Goal: Information Seeking & Learning: Learn about a topic

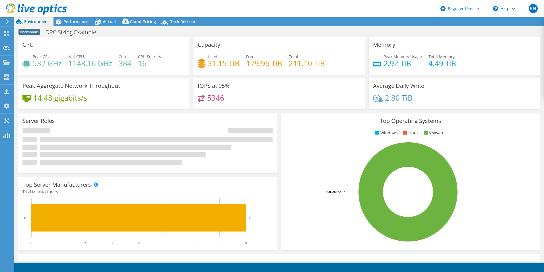
select select "USEast"
select select "USD"
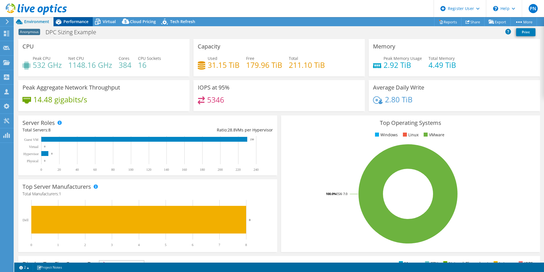
click at [75, 20] on span "Performance" at bounding box center [75, 21] width 25 height 5
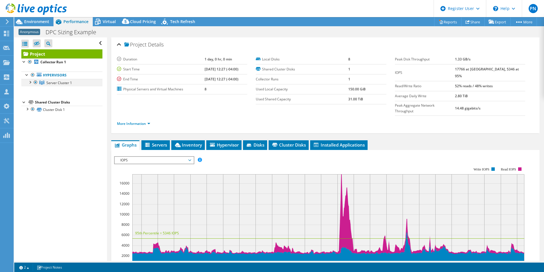
click at [29, 83] on div at bounding box center [30, 82] width 6 height 6
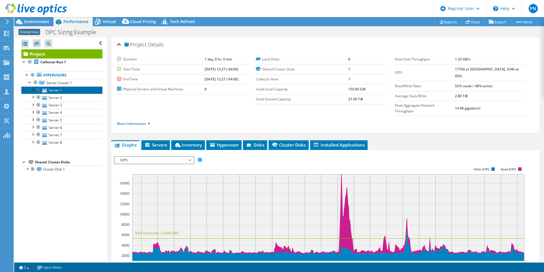
click at [56, 90] on link "Server 1" at bounding box center [61, 89] width 81 height 7
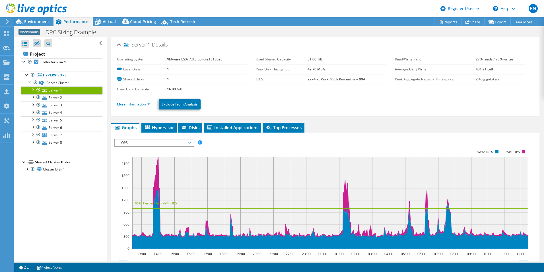
click at [141, 102] on link "More Information" at bounding box center [133, 104] width 33 height 5
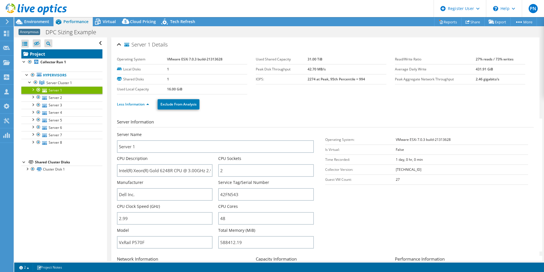
click at [44, 54] on link "Project" at bounding box center [61, 53] width 81 height 9
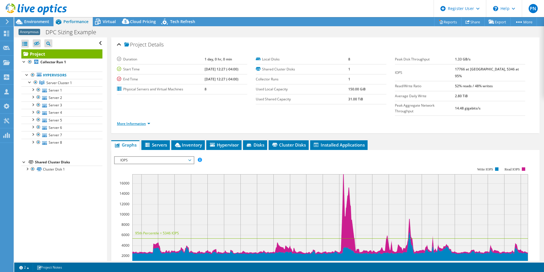
click at [137, 121] on link "More Information" at bounding box center [133, 123] width 33 height 5
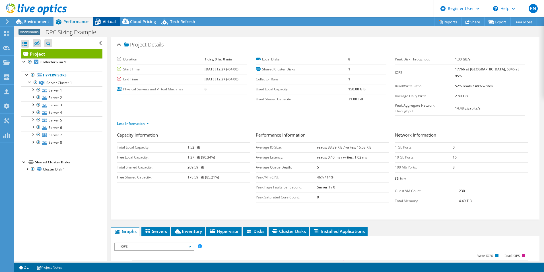
click at [97, 22] on icon at bounding box center [98, 22] width 10 height 10
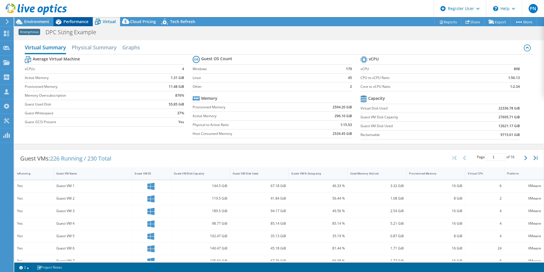
click at [76, 21] on span "Performance" at bounding box center [75, 21] width 25 height 5
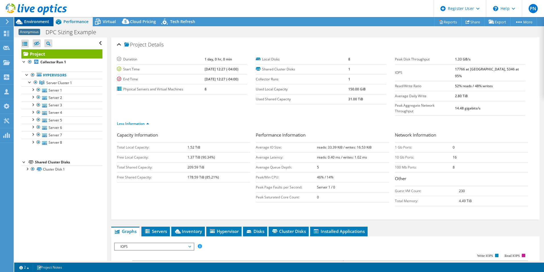
click at [39, 20] on span "Environment" at bounding box center [36, 21] width 25 height 5
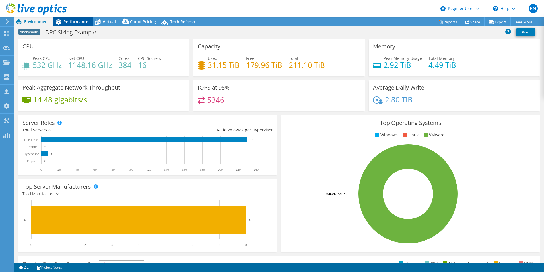
click at [72, 22] on span "Performance" at bounding box center [75, 21] width 25 height 5
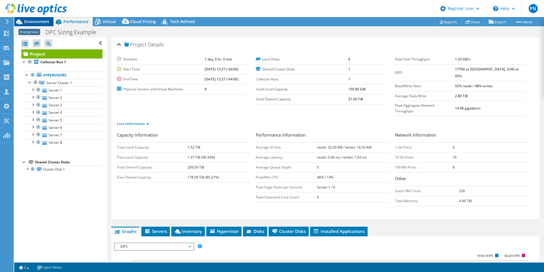
click at [31, 22] on span "Environment" at bounding box center [36, 21] width 25 height 5
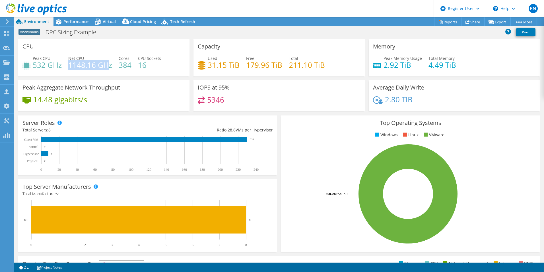
drag, startPoint x: 69, startPoint y: 65, endPoint x: 104, endPoint y: 66, distance: 35.6
click at [106, 65] on h4 "1148.16 GHz" at bounding box center [90, 65] width 44 height 6
click at [44, 66] on h4 "532 GHz" at bounding box center [47, 65] width 29 height 6
drag, startPoint x: 32, startPoint y: 64, endPoint x: 63, endPoint y: 65, distance: 30.8
click at [63, 65] on div "Peak CPU 532 GHz Net CPU 1148.16 GHz Cores 384 CPU Sockets 16" at bounding box center [103, 64] width 163 height 19
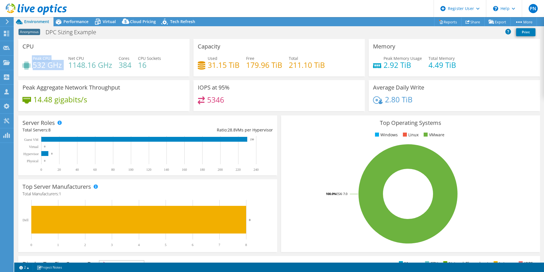
drag, startPoint x: 63, startPoint y: 65, endPoint x: 49, endPoint y: 69, distance: 14.7
click at [49, 68] on h4 "532 GHz" at bounding box center [47, 65] width 29 height 6
click at [40, 68] on h4 "532 GHz" at bounding box center [47, 65] width 29 height 6
click at [69, 21] on span "Performance" at bounding box center [75, 21] width 25 height 5
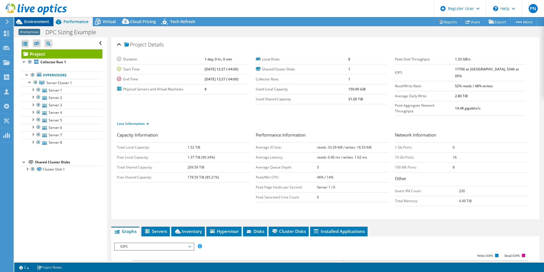
click at [32, 19] on span "Environment" at bounding box center [36, 21] width 25 height 5
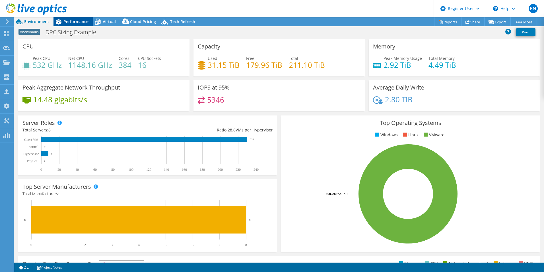
click at [73, 19] on span "Performance" at bounding box center [75, 21] width 25 height 5
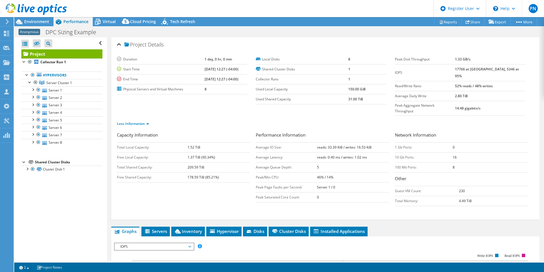
click at [40, 19] on div at bounding box center [33, 9] width 67 height 19
click at [40, 20] on span "Environment" at bounding box center [36, 21] width 25 height 5
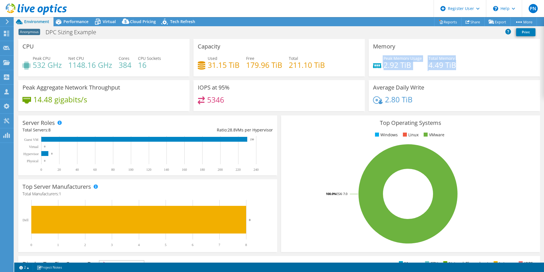
drag, startPoint x: 380, startPoint y: 65, endPoint x: 450, endPoint y: 70, distance: 69.6
click at [450, 70] on div "Peak Memory Usage 2.92 TiB Total Memory 4.49 TiB" at bounding box center [454, 64] width 163 height 19
click at [73, 22] on span "Performance" at bounding box center [75, 21] width 25 height 5
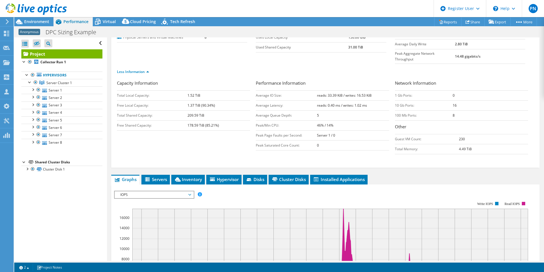
scroll to position [57, 0]
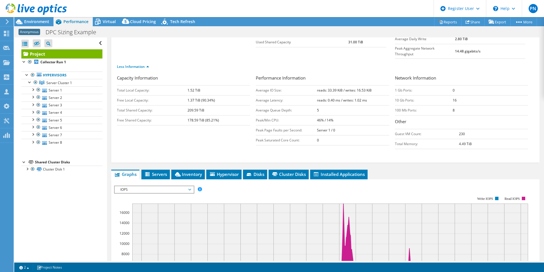
click at [136, 186] on span "IOPS" at bounding box center [154, 189] width 73 height 7
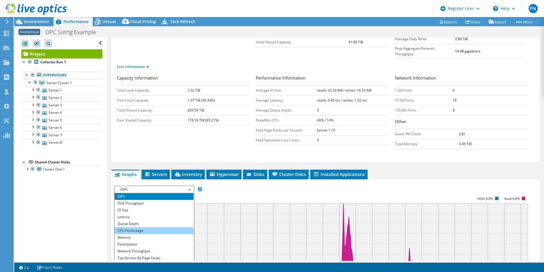
click at [140, 227] on li "CPU Percentage" at bounding box center [154, 230] width 79 height 7
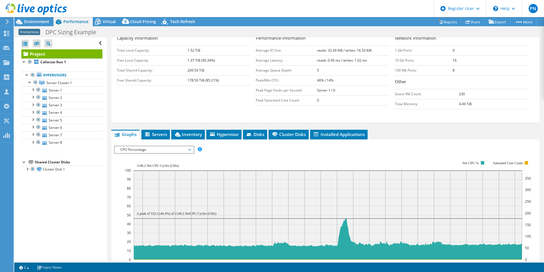
scroll to position [114, 0]
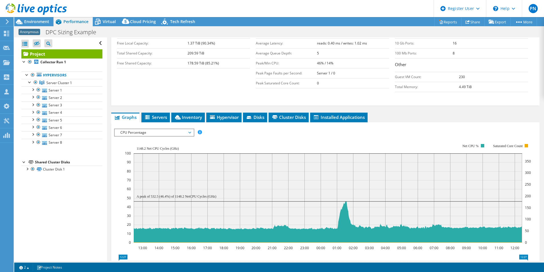
click at [150, 129] on span "CPU Percentage" at bounding box center [154, 132] width 73 height 7
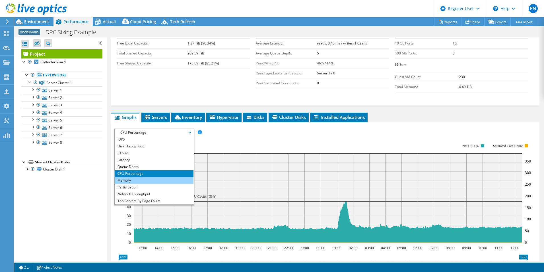
click at [144, 177] on li "Memory" at bounding box center [154, 180] width 79 height 7
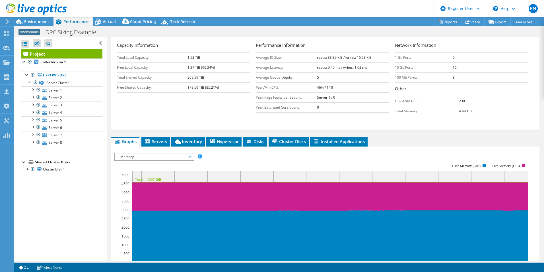
scroll to position [85, 0]
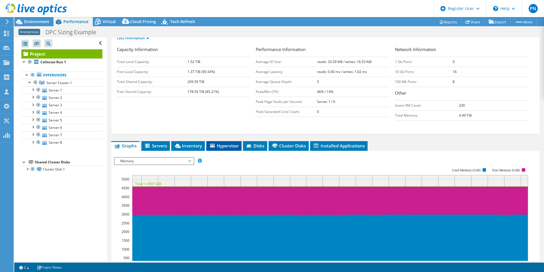
click at [223, 143] on span "Hypervisor" at bounding box center [224, 146] width 30 height 6
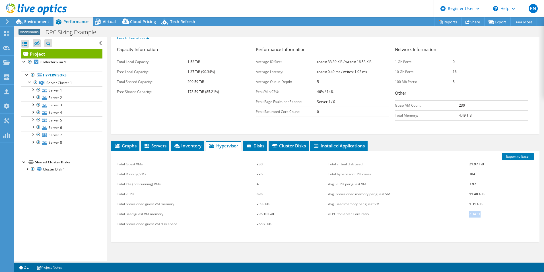
drag, startPoint x: 463, startPoint y: 202, endPoint x: 480, endPoint y: 204, distance: 17.2
click at [481, 209] on tr "vCPU to Server Core ratio 2.34 : 1" at bounding box center [431, 214] width 206 height 10
click at [39, 22] on span "Environment" at bounding box center [36, 21] width 25 height 5
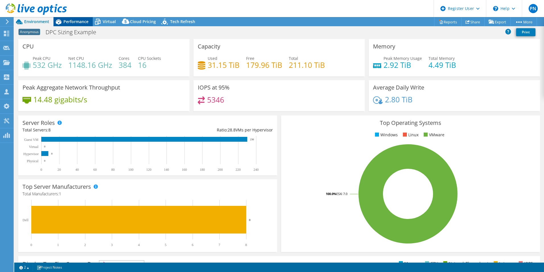
click at [69, 21] on span "Performance" at bounding box center [75, 21] width 25 height 5
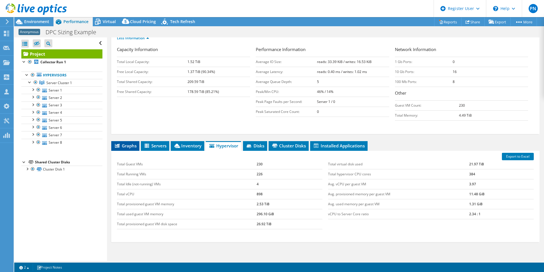
click at [127, 141] on li "Graphs" at bounding box center [125, 146] width 28 height 10
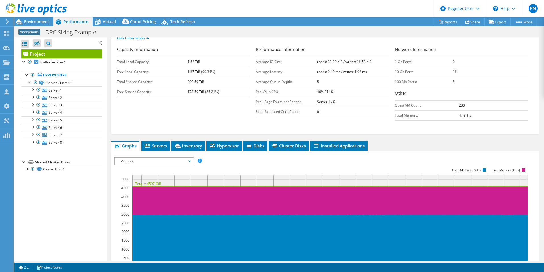
click at [146, 157] on span "Memory" at bounding box center [154, 160] width 73 height 7
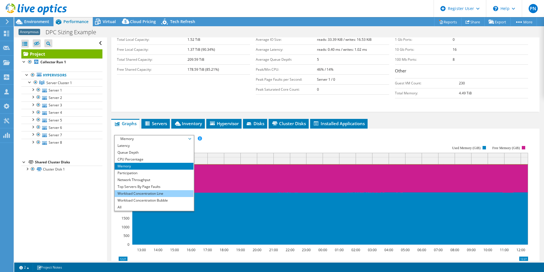
scroll to position [114, 0]
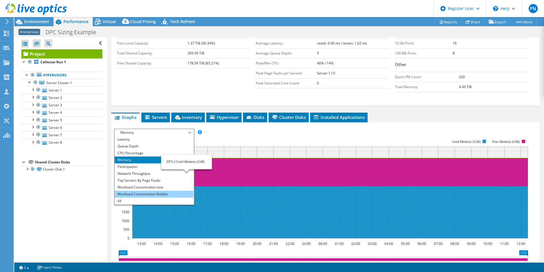
click at [169, 190] on li "Workload Concentration Bubble" at bounding box center [154, 193] width 79 height 7
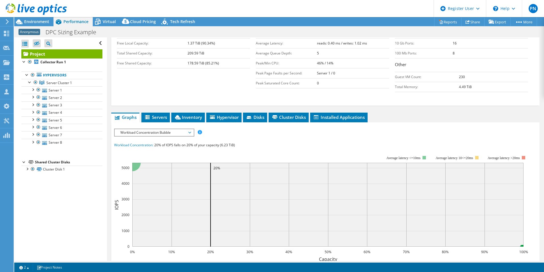
click at [165, 129] on span "Workload Concentration Bubble" at bounding box center [154, 132] width 73 height 7
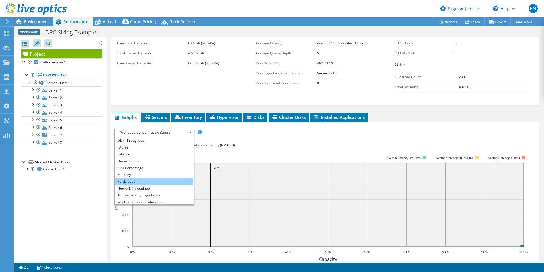
scroll to position [0, 0]
click at [145, 170] on li "CPU Percentage" at bounding box center [154, 173] width 79 height 7
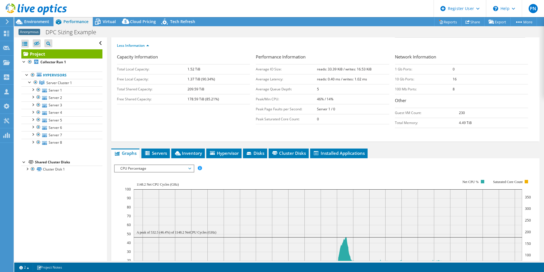
scroll to position [114, 0]
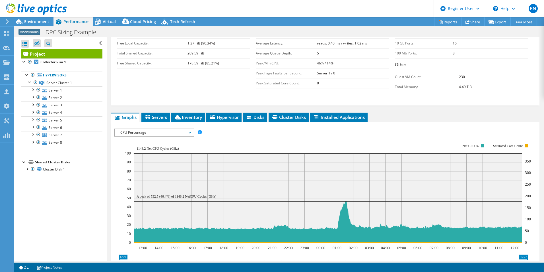
click at [146, 129] on span "CPU Percentage" at bounding box center [154, 132] width 73 height 7
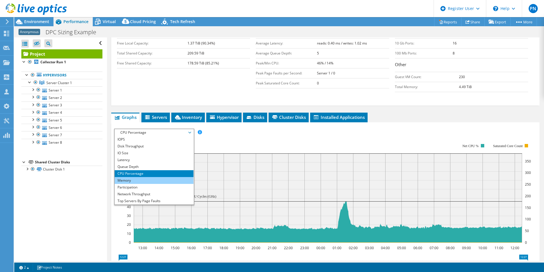
click at [145, 177] on li "Memory" at bounding box center [154, 180] width 79 height 7
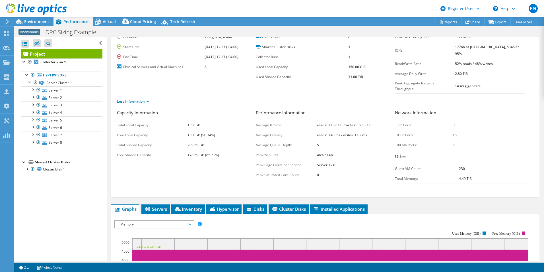
scroll to position [0, 0]
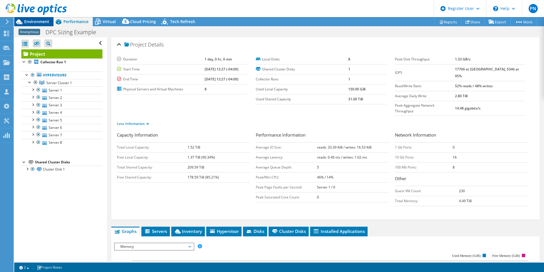
click at [38, 22] on span "Environment" at bounding box center [36, 21] width 25 height 5
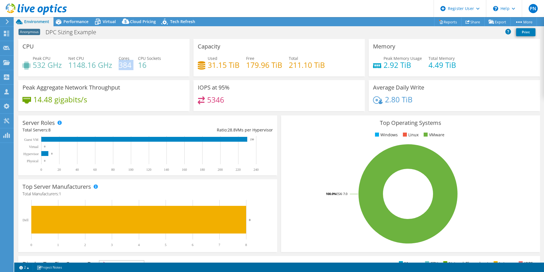
drag, startPoint x: 119, startPoint y: 66, endPoint x: 132, endPoint y: 66, distance: 13.1
click at [132, 66] on div "Peak CPU 532 GHz Net CPU 1148.16 GHz Cores 384 CPU Sockets 16" at bounding box center [103, 64] width 163 height 19
click at [69, 20] on span "Performance" at bounding box center [75, 21] width 25 height 5
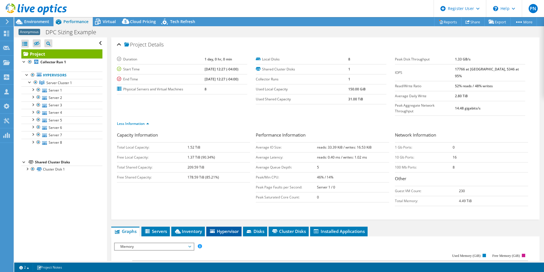
click at [222, 228] on span "Hypervisor" at bounding box center [224, 231] width 30 height 6
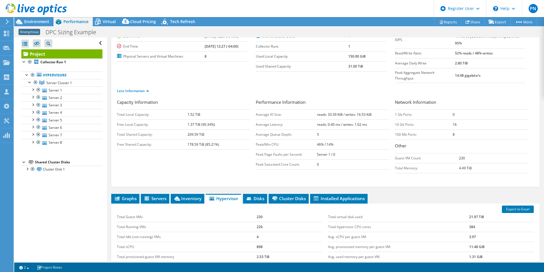
scroll to position [57, 0]
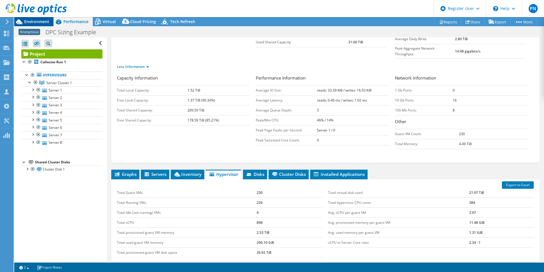
click at [38, 22] on span "Environment" at bounding box center [36, 21] width 25 height 5
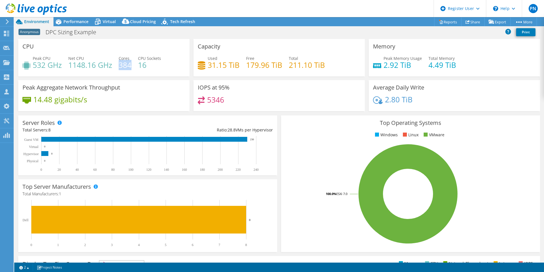
drag, startPoint x: 118, startPoint y: 65, endPoint x: 130, endPoint y: 67, distance: 11.8
click at [130, 67] on h4 "384" at bounding box center [125, 65] width 13 height 6
copy h4 "384"
drag, startPoint x: 68, startPoint y: 64, endPoint x: 97, endPoint y: 64, distance: 28.8
click at [97, 64] on h4 "1148.16 GHz" at bounding box center [90, 65] width 44 height 6
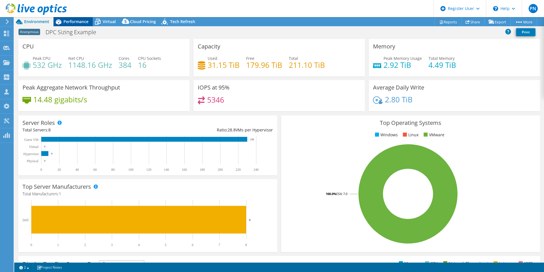
click at [76, 22] on span "Performance" at bounding box center [75, 21] width 25 height 5
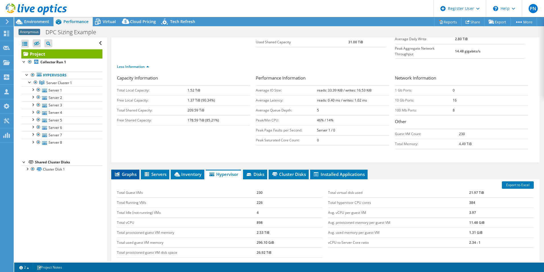
click at [127, 171] on span "Graphs" at bounding box center [125, 174] width 22 height 6
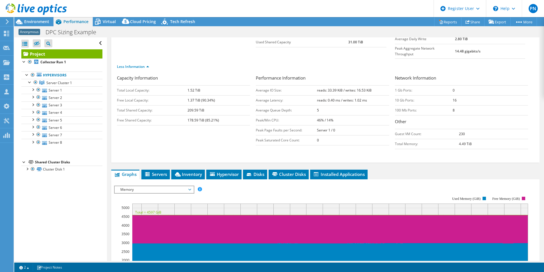
scroll to position [114, 0]
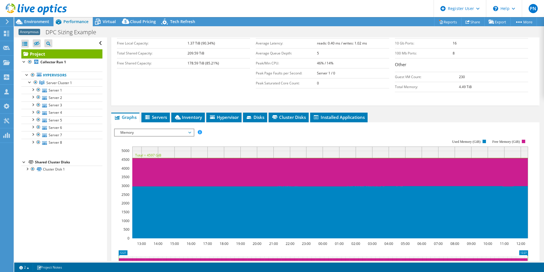
click at [161, 129] on span "Memory" at bounding box center [154, 132] width 73 height 7
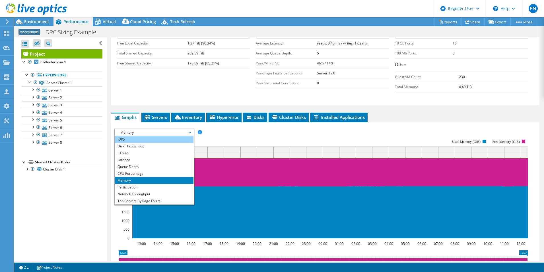
click at [143, 136] on li "IOPS" at bounding box center [154, 139] width 79 height 7
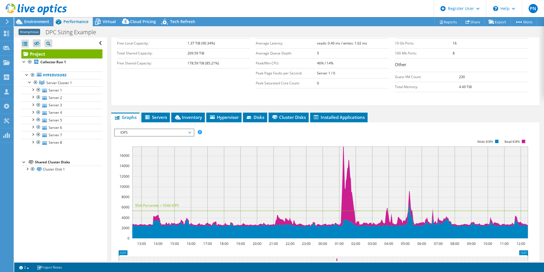
click at [152, 129] on span "IOPS" at bounding box center [154, 132] width 73 height 7
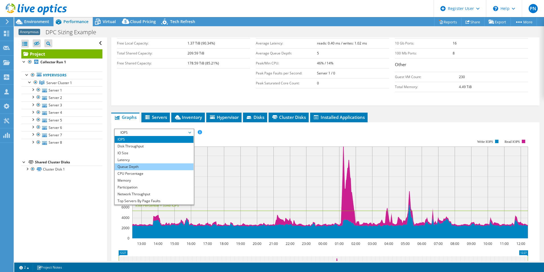
click at [149, 163] on li "Queue Depth" at bounding box center [154, 166] width 79 height 7
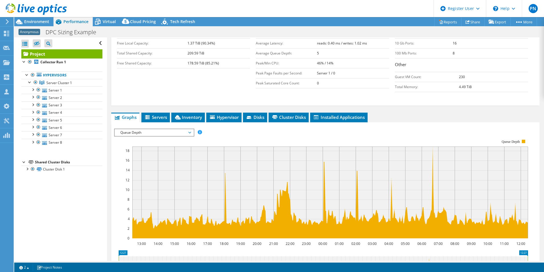
click at [138, 129] on span "Queue Depth" at bounding box center [154, 132] width 73 height 7
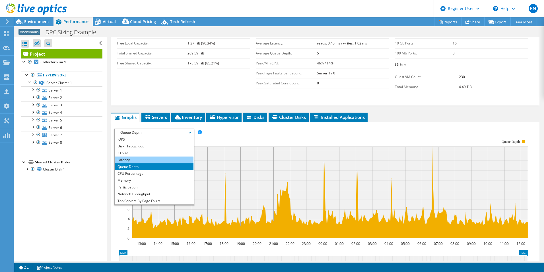
click at [137, 156] on li "Latency" at bounding box center [154, 159] width 79 height 7
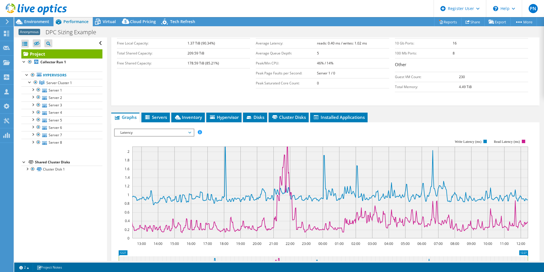
scroll to position [0, 0]
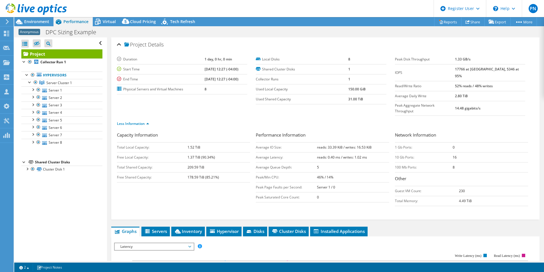
drag, startPoint x: 465, startPoint y: 80, endPoint x: 513, endPoint y: 79, distance: 47.6
click at [513, 81] on tr "Read/Write Ratio 52% reads / 48% writes" at bounding box center [460, 86] width 130 height 10
drag, startPoint x: 314, startPoint y: 135, endPoint x: 371, endPoint y: 138, distance: 57.0
click at [371, 142] on tr "Average IO Size: reads: 33.39 KiB / writes: 16.53 KiB" at bounding box center [322, 147] width 133 height 10
drag, startPoint x: 346, startPoint y: 89, endPoint x: 363, endPoint y: 90, distance: 16.6
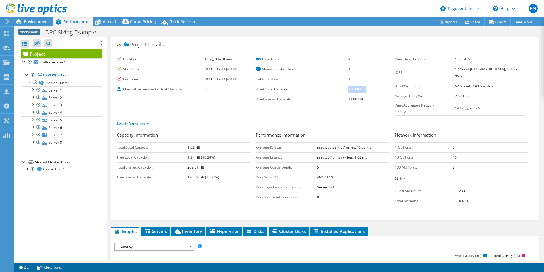
click at [363, 89] on b "150.00 GiB" at bounding box center [356, 89] width 17 height 5
drag, startPoint x: 363, startPoint y: 90, endPoint x: 347, endPoint y: 101, distance: 19.0
click at [348, 99] on b "31.00 TiB" at bounding box center [355, 99] width 15 height 5
drag, startPoint x: 347, startPoint y: 97, endPoint x: 365, endPoint y: 99, distance: 18.0
click at [365, 99] on td "31.00 TiB" at bounding box center [367, 99] width 38 height 10
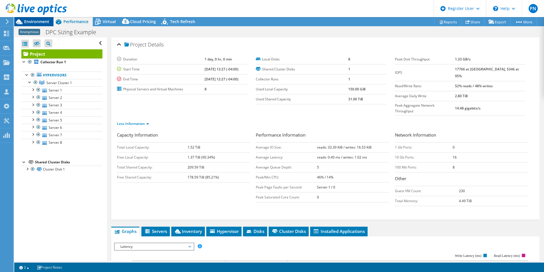
click at [44, 21] on span "Environment" at bounding box center [36, 21] width 25 height 5
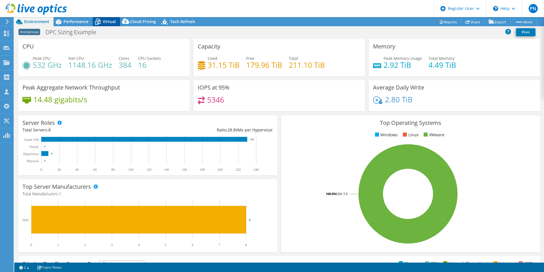
click at [109, 20] on span "Virtual" at bounding box center [109, 21] width 13 height 5
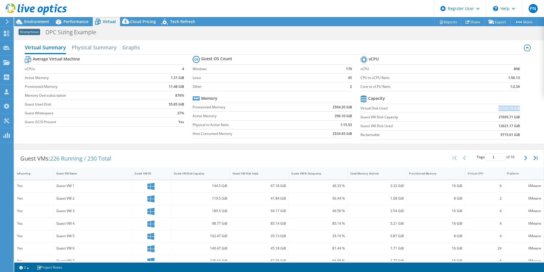
drag, startPoint x: 493, startPoint y: 107, endPoint x: 516, endPoint y: 109, distance: 22.6
click at [516, 109] on td "22336.78 GiB" at bounding box center [492, 108] width 55 height 9
click at [494, 107] on td "22336.78 GiB" at bounding box center [492, 108] width 55 height 9
drag, startPoint x: 494, startPoint y: 107, endPoint x: 508, endPoint y: 108, distance: 14.5
click at [509, 108] on td "22336.78 GiB" at bounding box center [492, 108] width 55 height 9
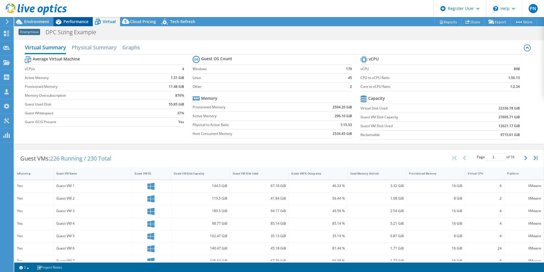
click at [77, 21] on span "Performance" at bounding box center [75, 21] width 25 height 5
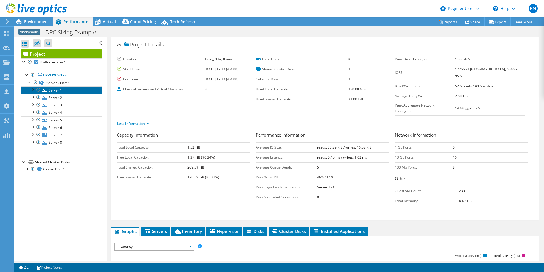
click at [56, 90] on link "Server 1" at bounding box center [61, 89] width 81 height 7
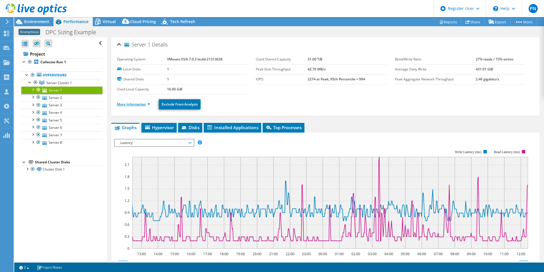
click at [140, 104] on link "More Information" at bounding box center [133, 104] width 33 height 5
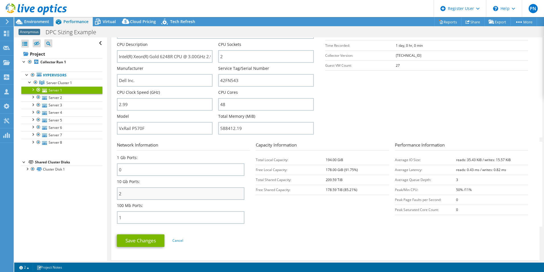
scroll to position [171, 0]
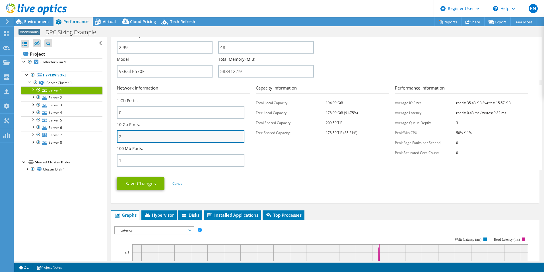
click at [131, 139] on input "2" at bounding box center [181, 136] width 128 height 13
